Goal: Information Seeking & Learning: Learn about a topic

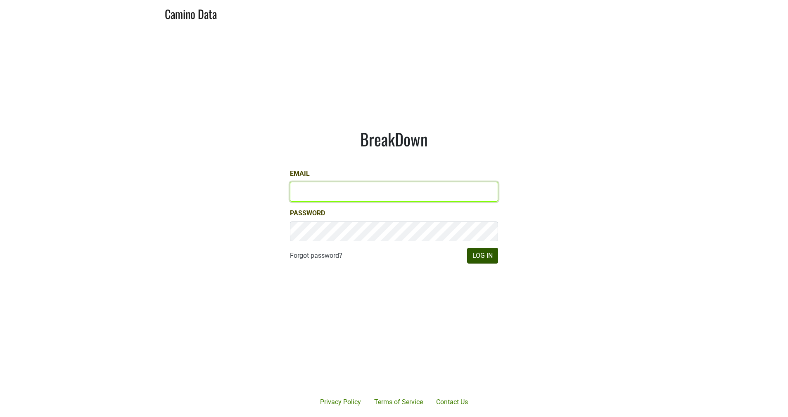
type input "JRANCE@REALMCELLARS.COM"
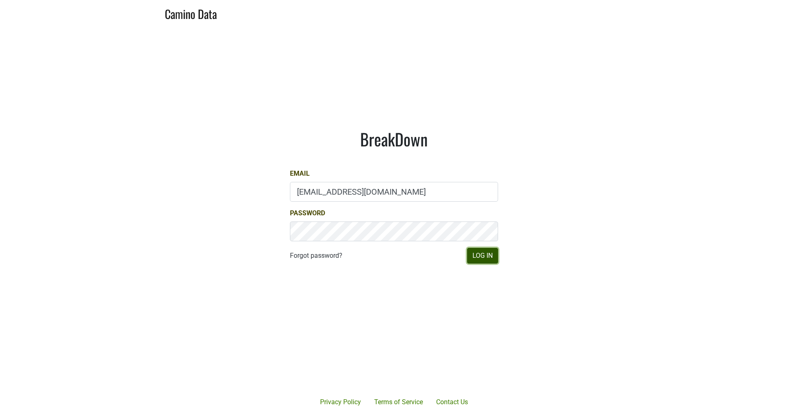
click at [483, 256] on button "Log In" at bounding box center [482, 256] width 31 height 16
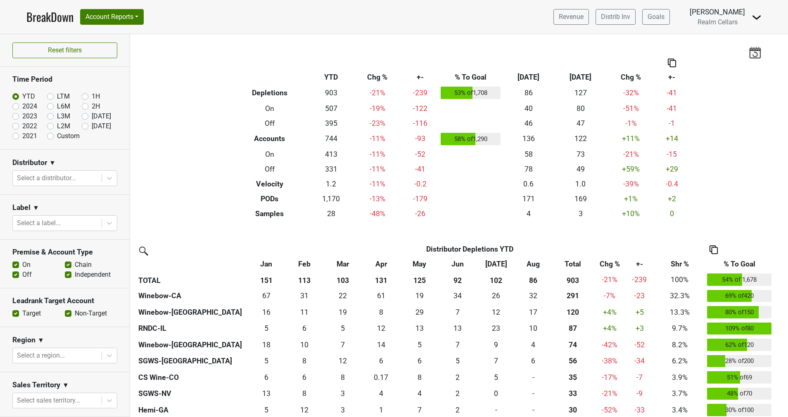
click at [200, 168] on div "Filters Breakdown Type YTD Chg % +- % To Goal Aug ‘25 Aug ‘24 Chg % +- Depletio…" at bounding box center [459, 225] width 658 height 383
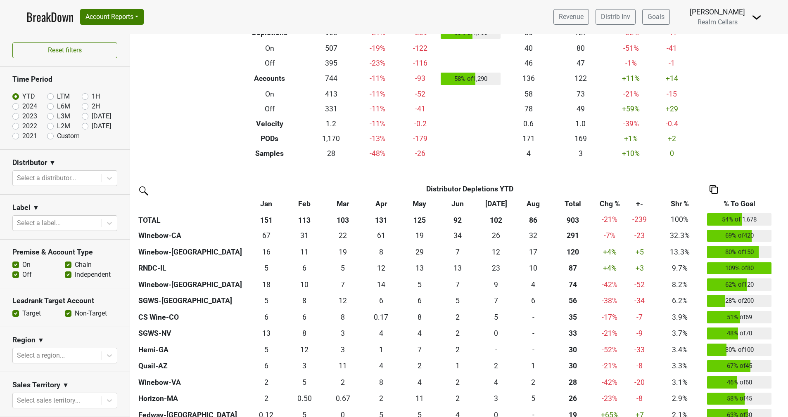
scroll to position [61, 0]
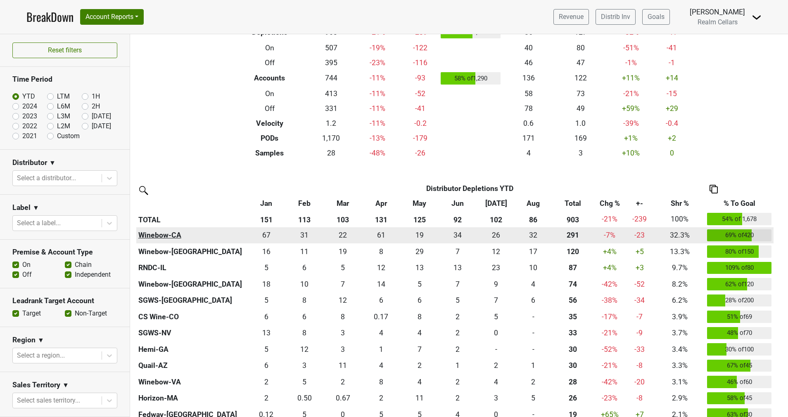
click at [165, 232] on th "Winebow-CA" at bounding box center [191, 235] width 111 height 17
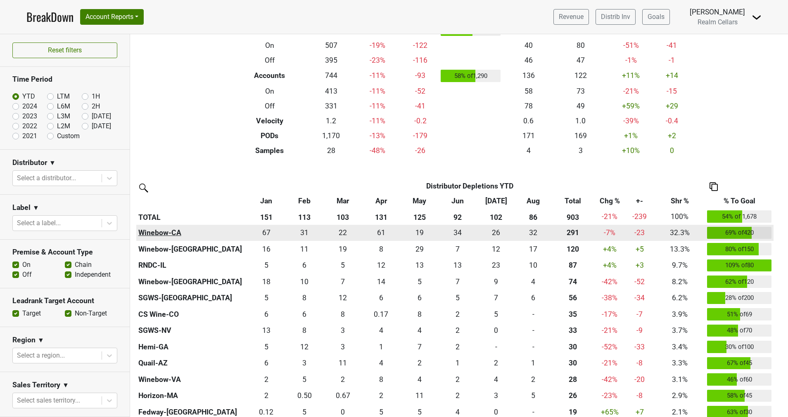
scroll to position [0, 0]
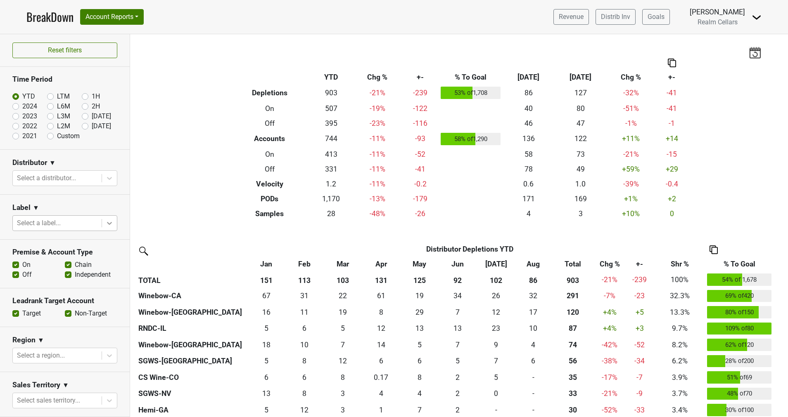
click at [105, 224] on icon at bounding box center [109, 223] width 8 height 8
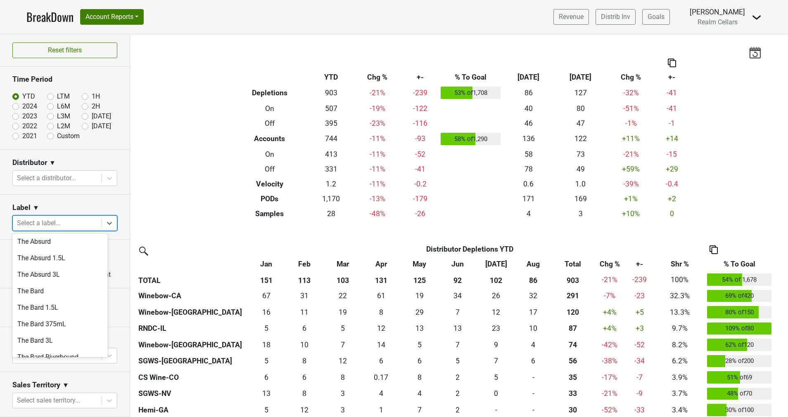
scroll to position [483, 0]
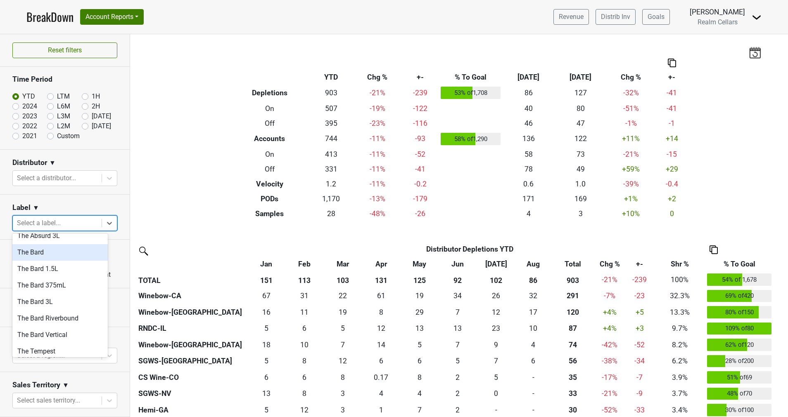
click at [55, 244] on div "The Bard" at bounding box center [59, 252] width 95 height 17
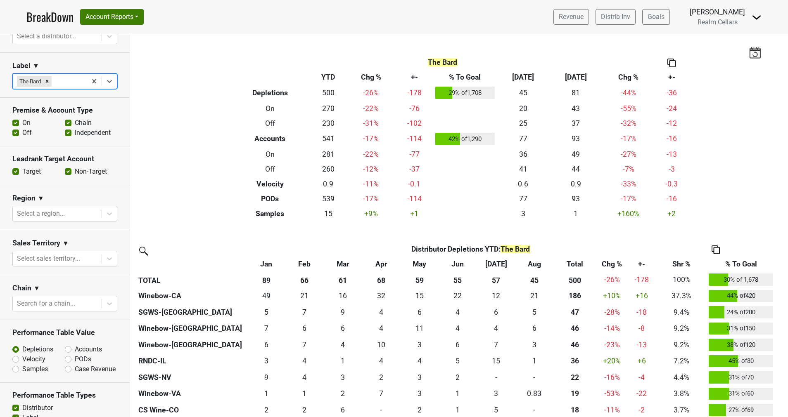
scroll to position [11, 0]
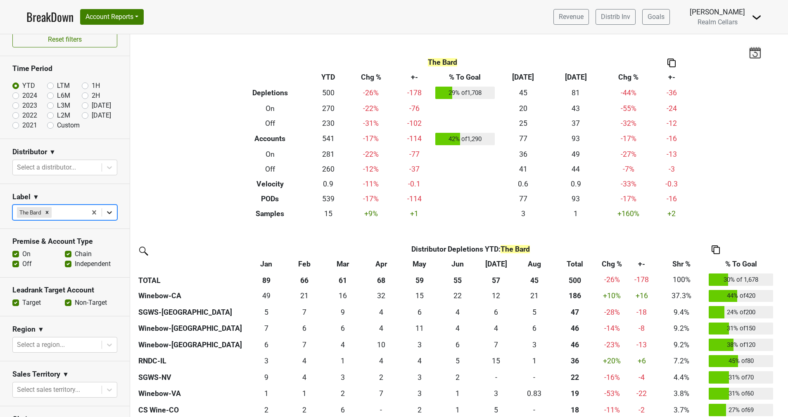
click at [107, 212] on icon at bounding box center [109, 212] width 5 height 3
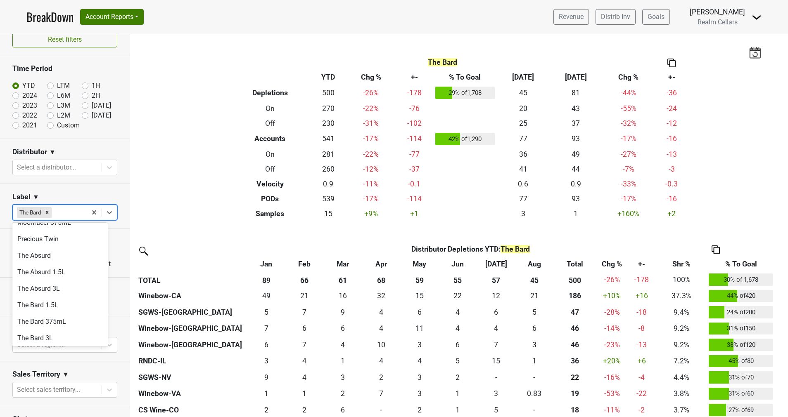
scroll to position [422, 0]
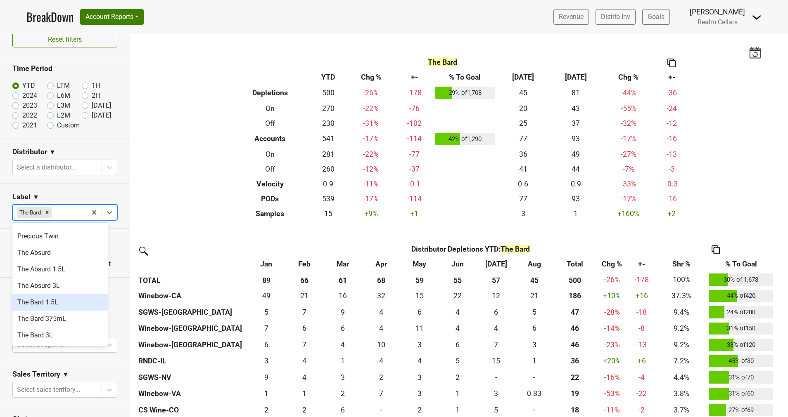
click at [69, 294] on div "The Bard 1.5L" at bounding box center [59, 302] width 95 height 17
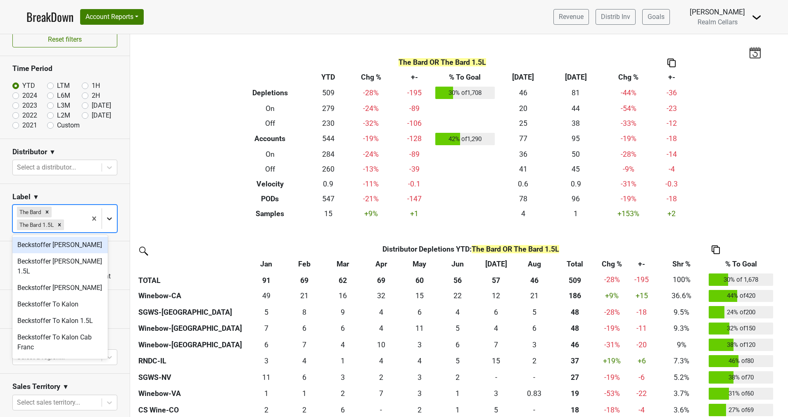
click at [105, 216] on icon at bounding box center [109, 219] width 8 height 8
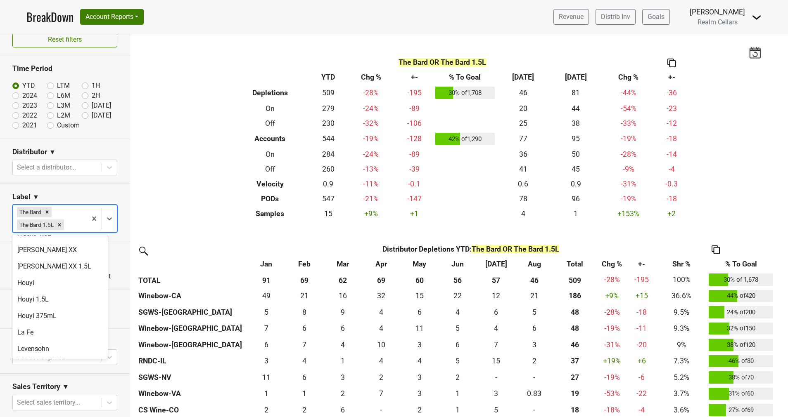
scroll to position [257, 0]
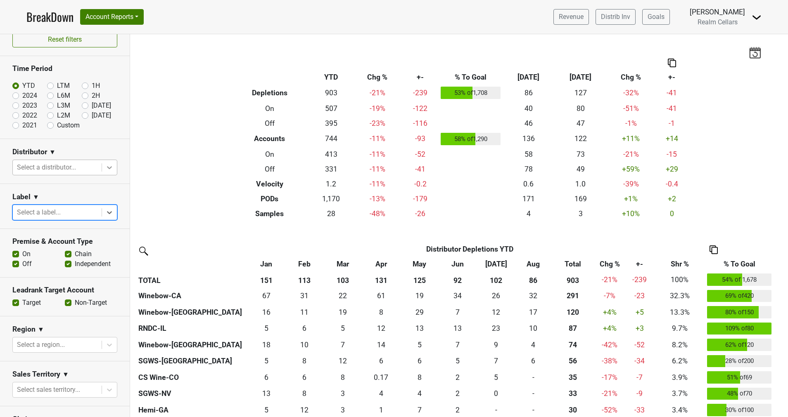
click at [105, 165] on icon at bounding box center [109, 168] width 8 height 8
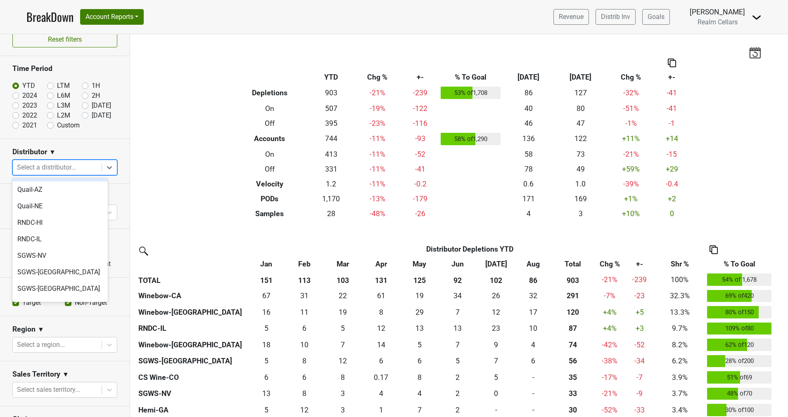
scroll to position [188, 0]
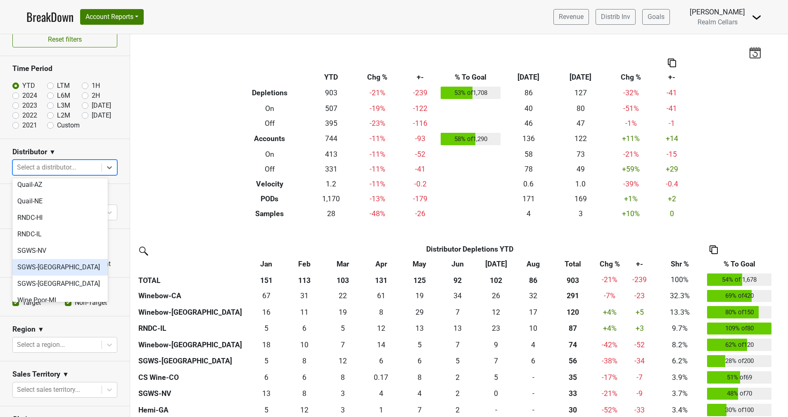
click at [63, 259] on div "SGWS-[GEOGRAPHIC_DATA]" at bounding box center [59, 267] width 95 height 17
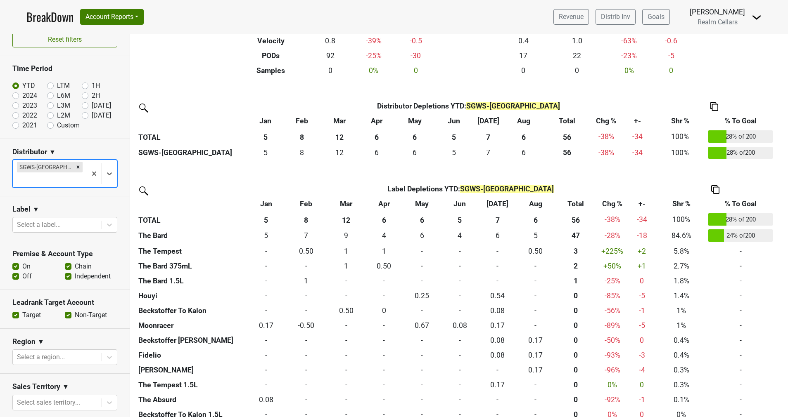
scroll to position [144, 0]
click at [112, 15] on button "Account Reports" at bounding box center [112, 17] width 64 height 16
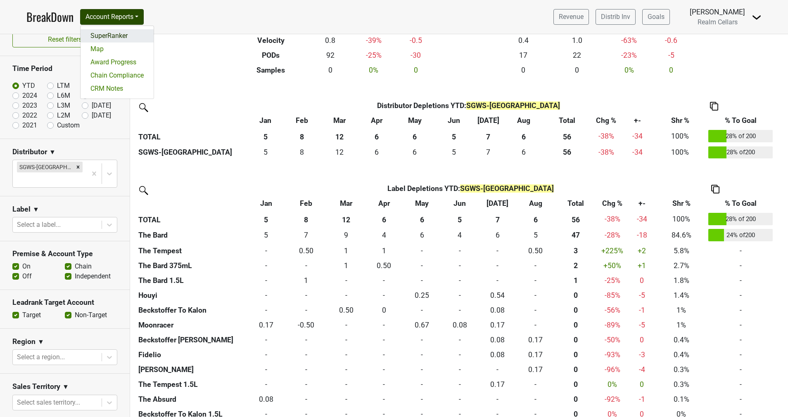
click at [92, 34] on link "SuperRanker" at bounding box center [117, 35] width 73 height 13
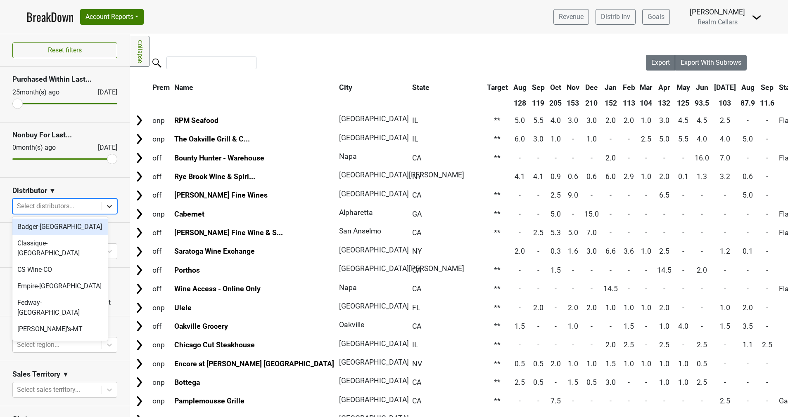
click at [105, 208] on icon at bounding box center [109, 206] width 8 height 8
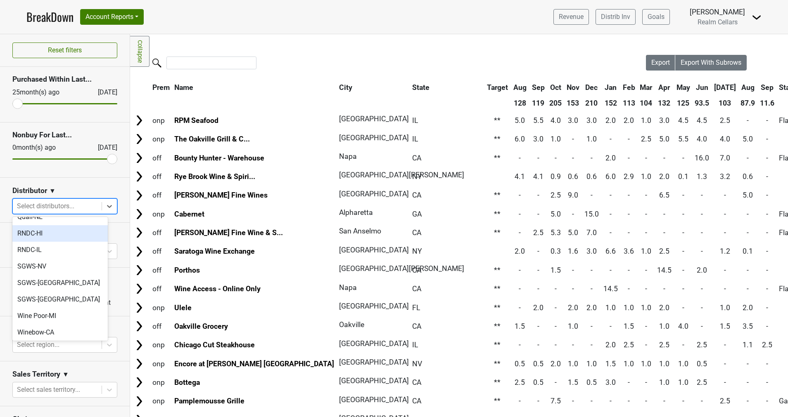
scroll to position [212, 0]
click at [53, 275] on div "SGWS-[GEOGRAPHIC_DATA]" at bounding box center [59, 283] width 95 height 17
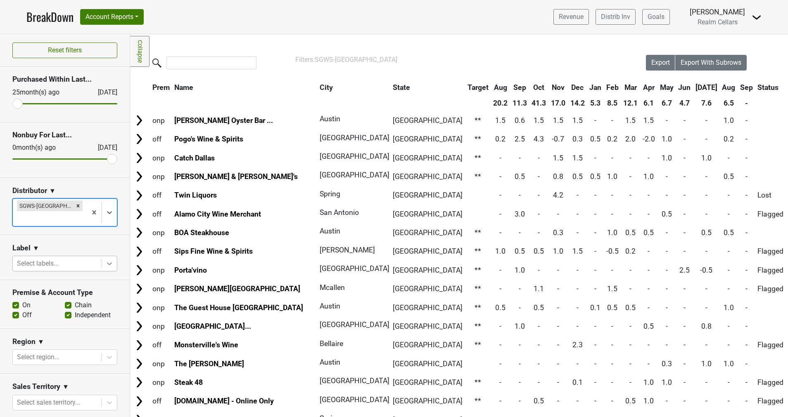
click at [105, 260] on icon at bounding box center [109, 264] width 8 height 8
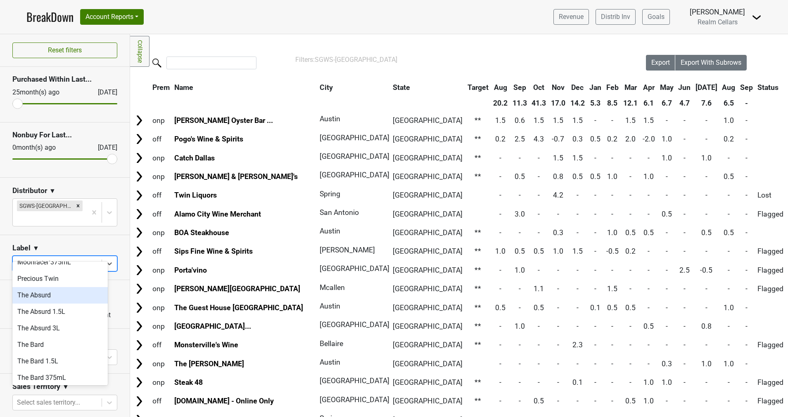
scroll to position [419, 0]
click at [47, 336] on div "The Bard" at bounding box center [59, 344] width 95 height 17
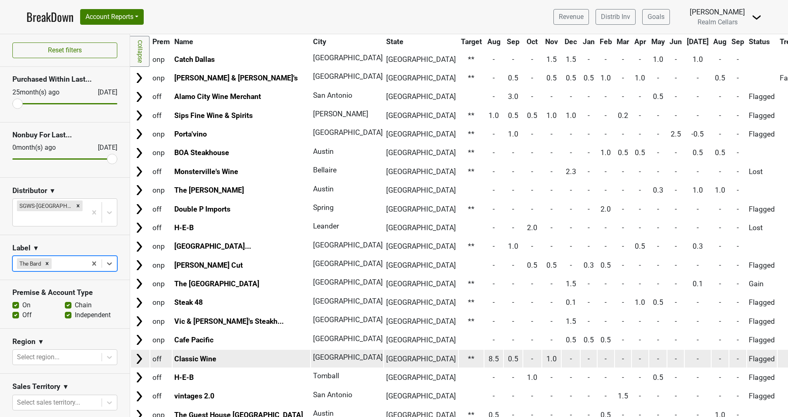
scroll to position [0, 0]
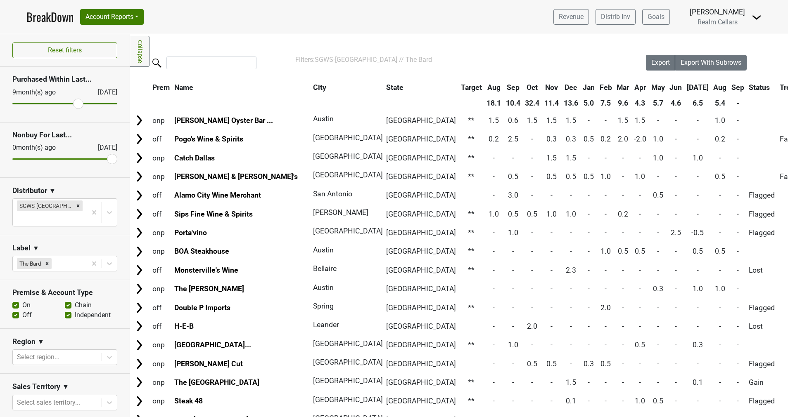
drag, startPoint x: 19, startPoint y: 103, endPoint x: 72, endPoint y: 103, distance: 52.4
click at [72, 103] on input "range" at bounding box center [64, 103] width 105 height 1
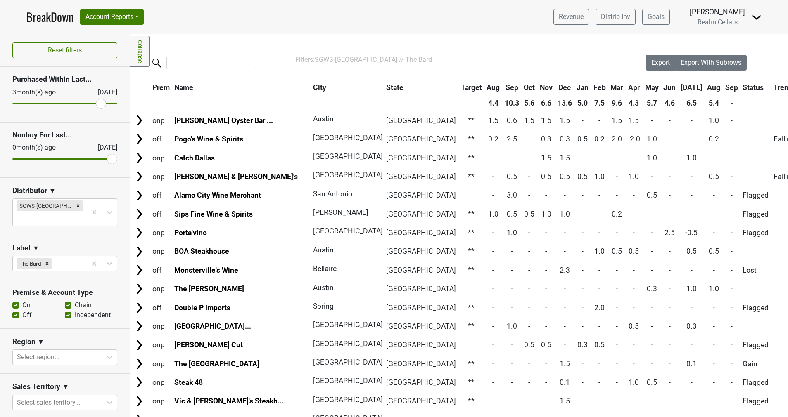
drag, startPoint x: 67, startPoint y: 106, endPoint x: 91, endPoint y: 106, distance: 23.9
click at [91, 104] on input "range" at bounding box center [64, 103] width 105 height 1
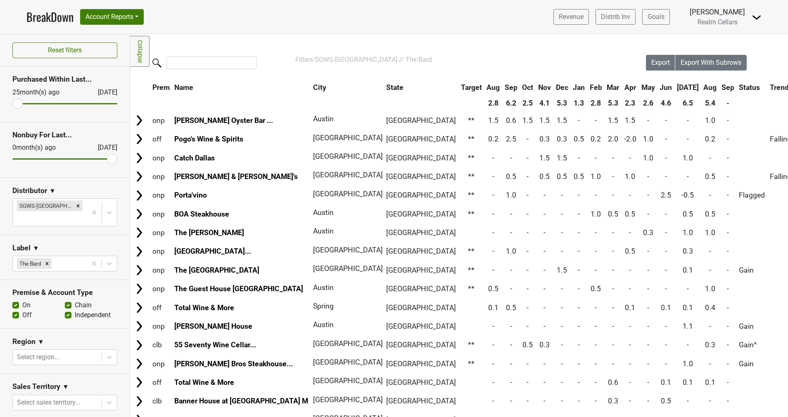
drag, startPoint x: 91, startPoint y: 106, endPoint x: -2, endPoint y: 95, distance: 94.3
type input "25"
click at [12, 103] on input "range" at bounding box center [64, 103] width 105 height 1
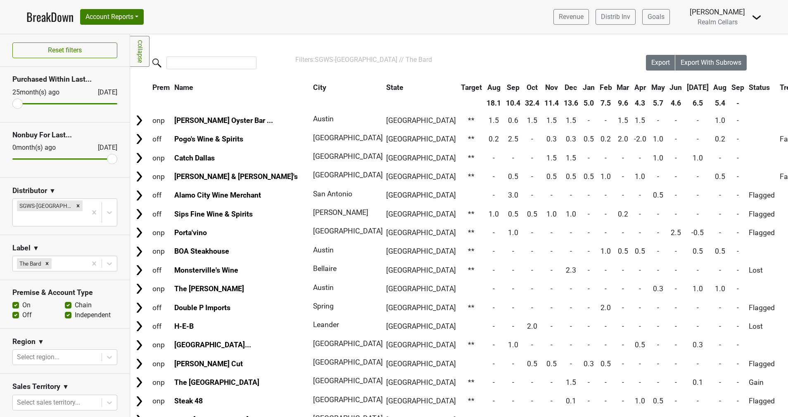
click at [76, 78] on h3 "Purchased Within Last..." at bounding box center [64, 79] width 105 height 9
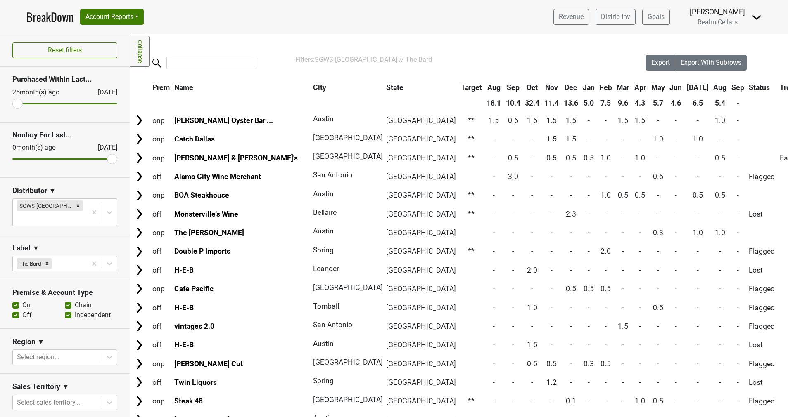
click at [51, 18] on link "BreakDown" at bounding box center [49, 16] width 47 height 17
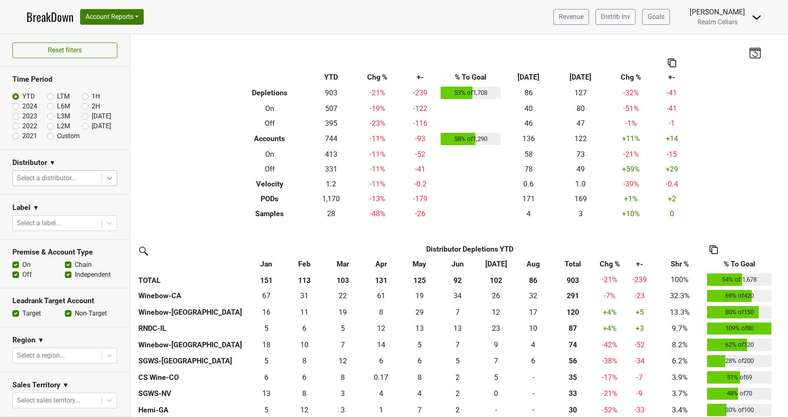
click at [105, 179] on icon at bounding box center [109, 178] width 8 height 8
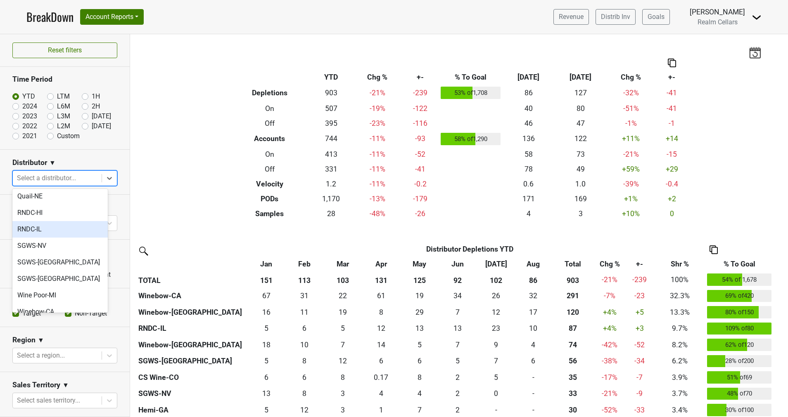
scroll to position [206, 0]
click at [69, 253] on div "SGWS-[GEOGRAPHIC_DATA]" at bounding box center [59, 261] width 95 height 17
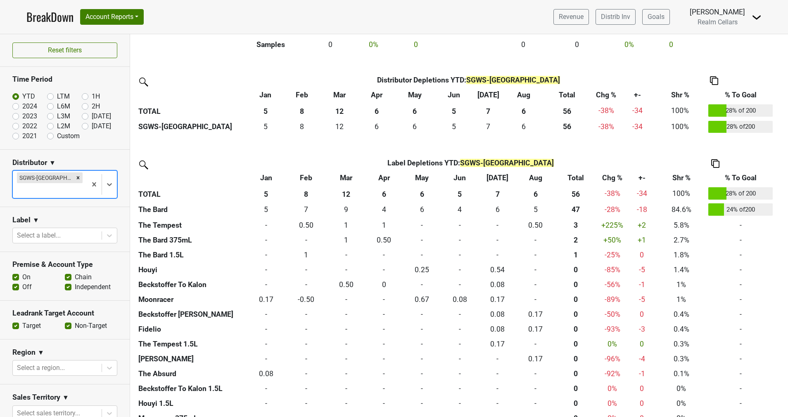
scroll to position [171, 0]
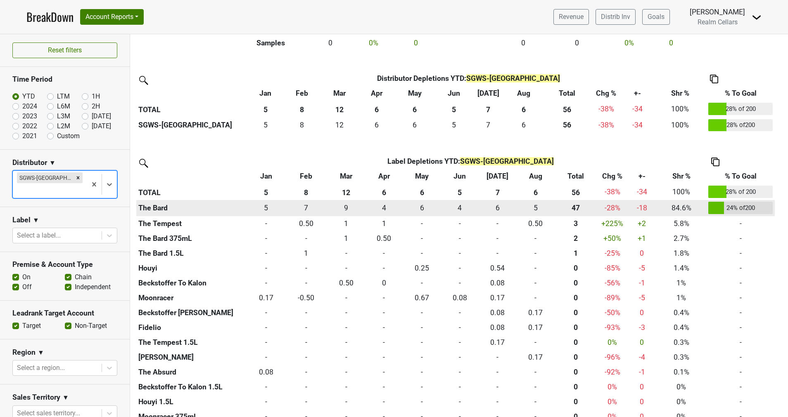
click at [153, 211] on th "The Bard" at bounding box center [191, 208] width 111 height 17
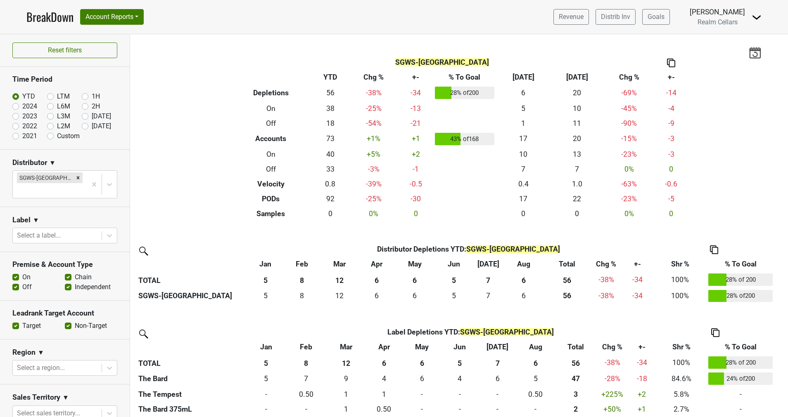
scroll to position [199, 0]
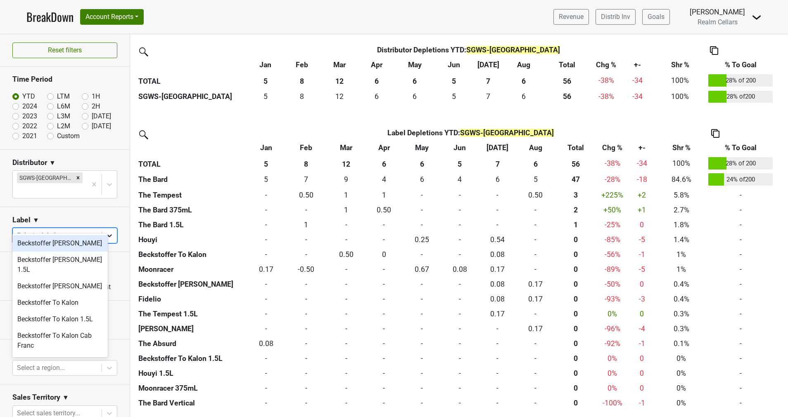
click at [105, 232] on icon at bounding box center [109, 236] width 8 height 8
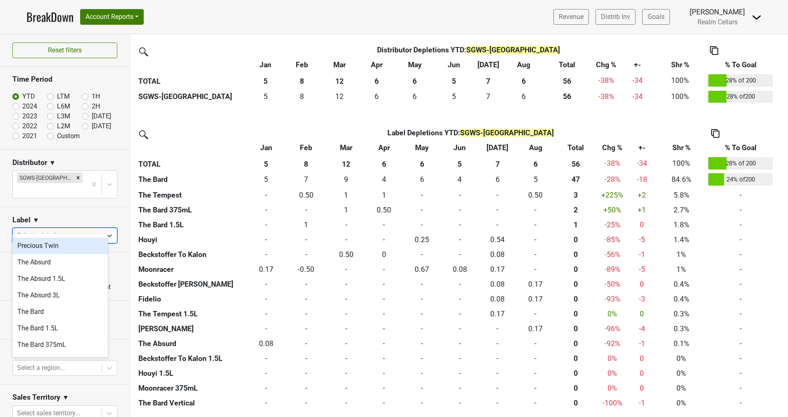
scroll to position [424, 0]
click at [59, 303] on div "The Bard" at bounding box center [59, 311] width 95 height 17
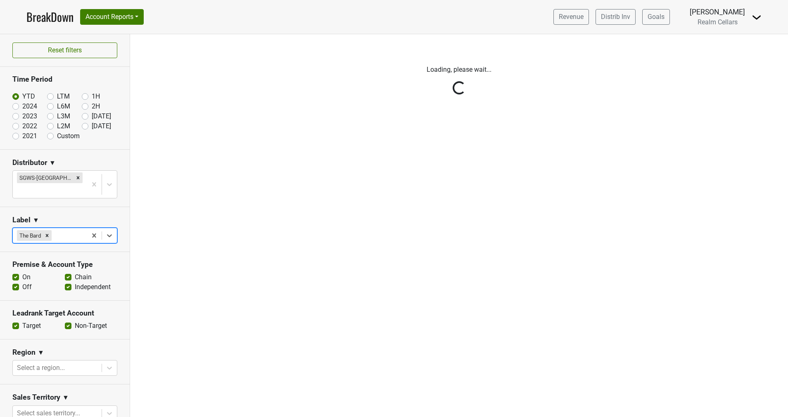
scroll to position [0, 0]
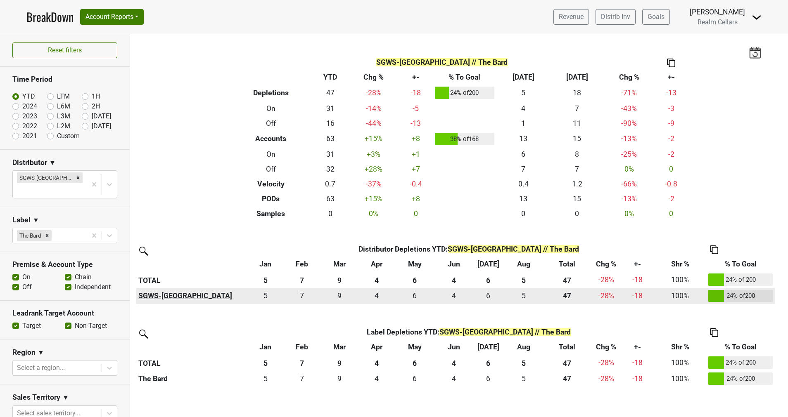
click at [156, 296] on th "SGWS-[GEOGRAPHIC_DATA]" at bounding box center [191, 296] width 111 height 17
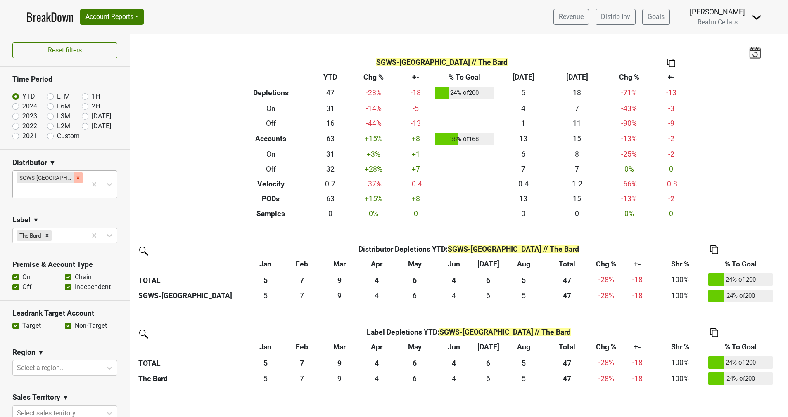
click at [77, 179] on icon "Remove SGWS-TX" at bounding box center [78, 177] width 3 height 3
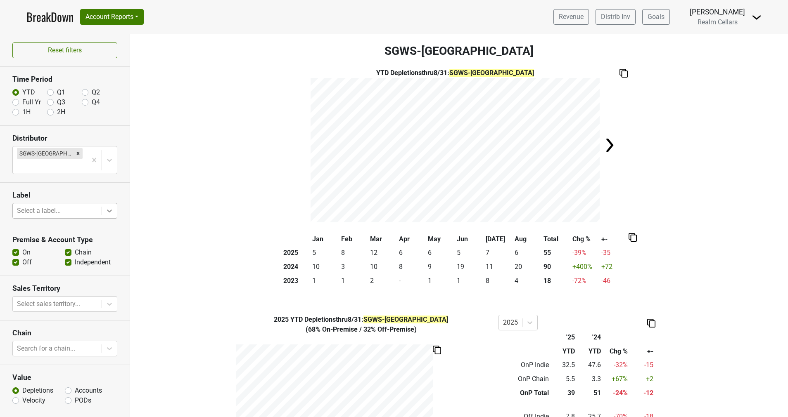
click at [107, 210] on icon at bounding box center [109, 211] width 5 height 3
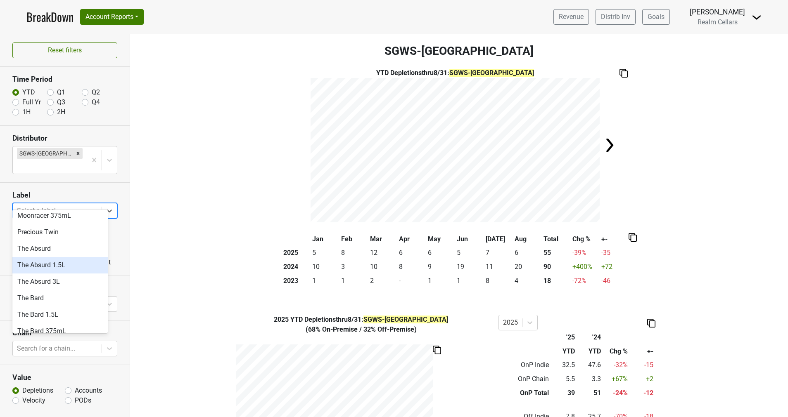
scroll to position [414, 0]
click at [57, 290] on div "The Bard" at bounding box center [59, 298] width 95 height 17
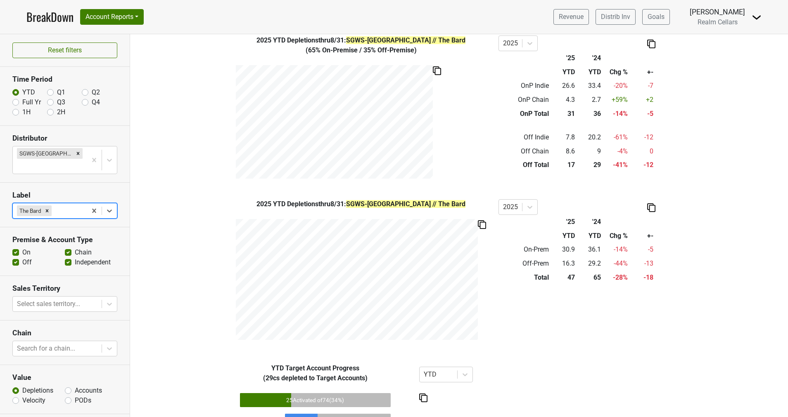
scroll to position [334, 0]
